Goal: Task Accomplishment & Management: Manage account settings

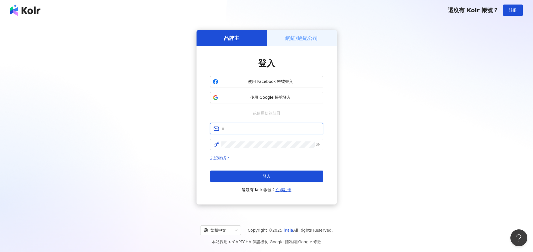
click at [243, 128] on input "text" at bounding box center [271, 129] width 98 height 6
type input "**********"
click button "登入" at bounding box center [266, 176] width 113 height 11
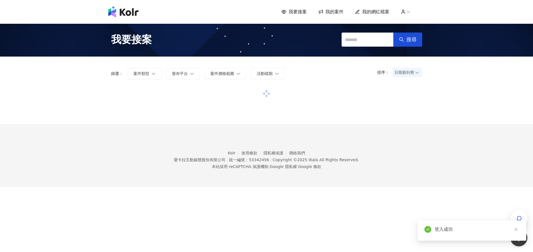
click at [386, 13] on span "我的網紅檔案" at bounding box center [375, 12] width 27 height 6
